Goal: Information Seeking & Learning: Understand process/instructions

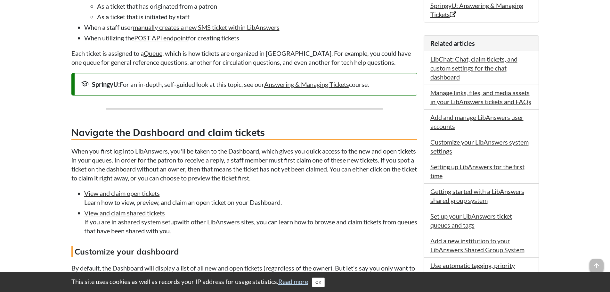
scroll to position [353, 0]
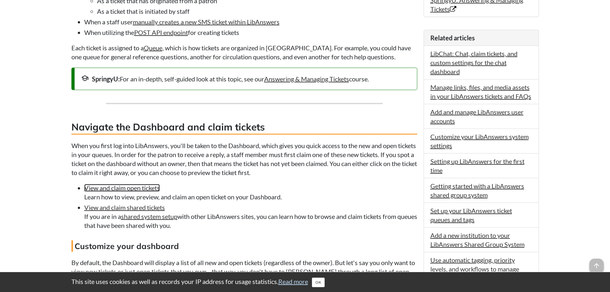
click at [130, 186] on link "View and claim open tickets" at bounding box center [122, 188] width 76 height 8
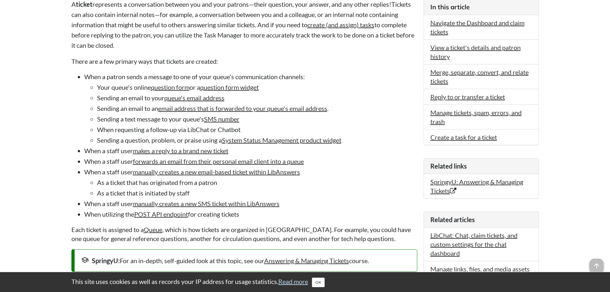
scroll to position [256, 0]
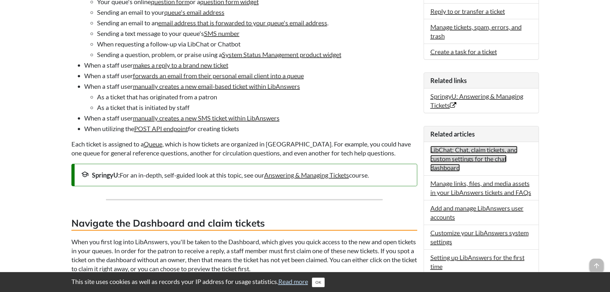
click at [459, 155] on link "LibChat: Chat, claim tickets, and custom settings for the chat dashboard" at bounding box center [474, 159] width 87 height 26
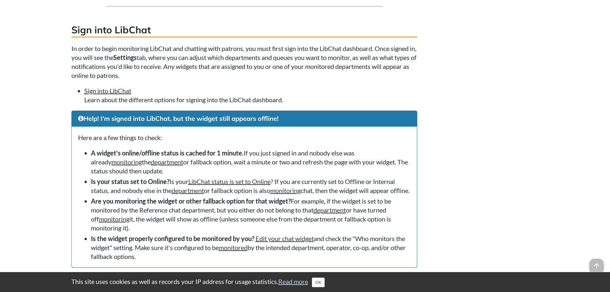
scroll to position [673, 0]
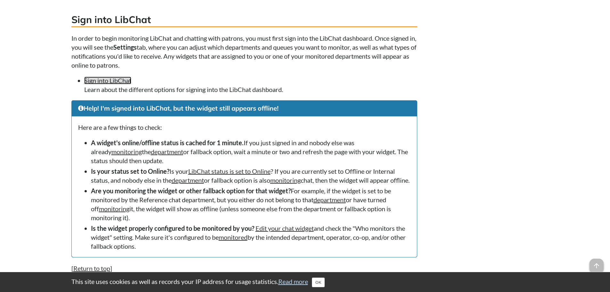
click at [118, 79] on link "Sign into LibChat" at bounding box center [107, 81] width 47 height 8
